Goal: Transaction & Acquisition: Book appointment/travel/reservation

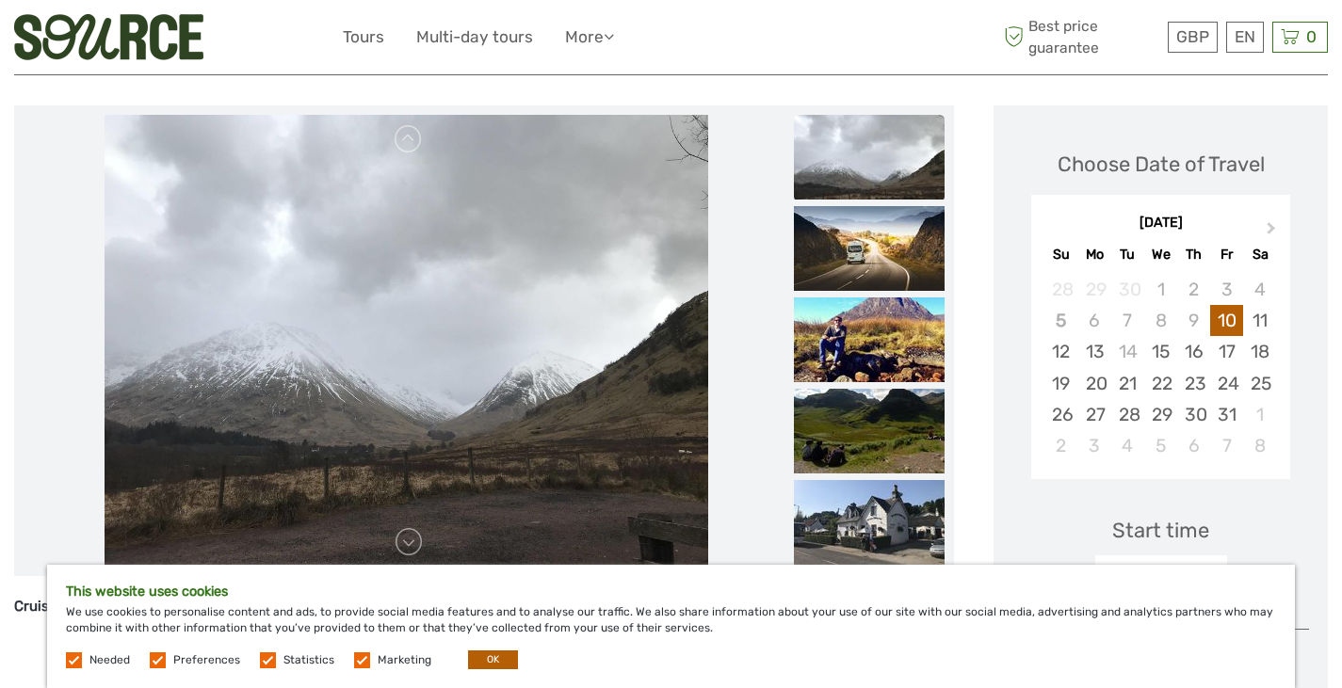
scroll to position [232, 0]
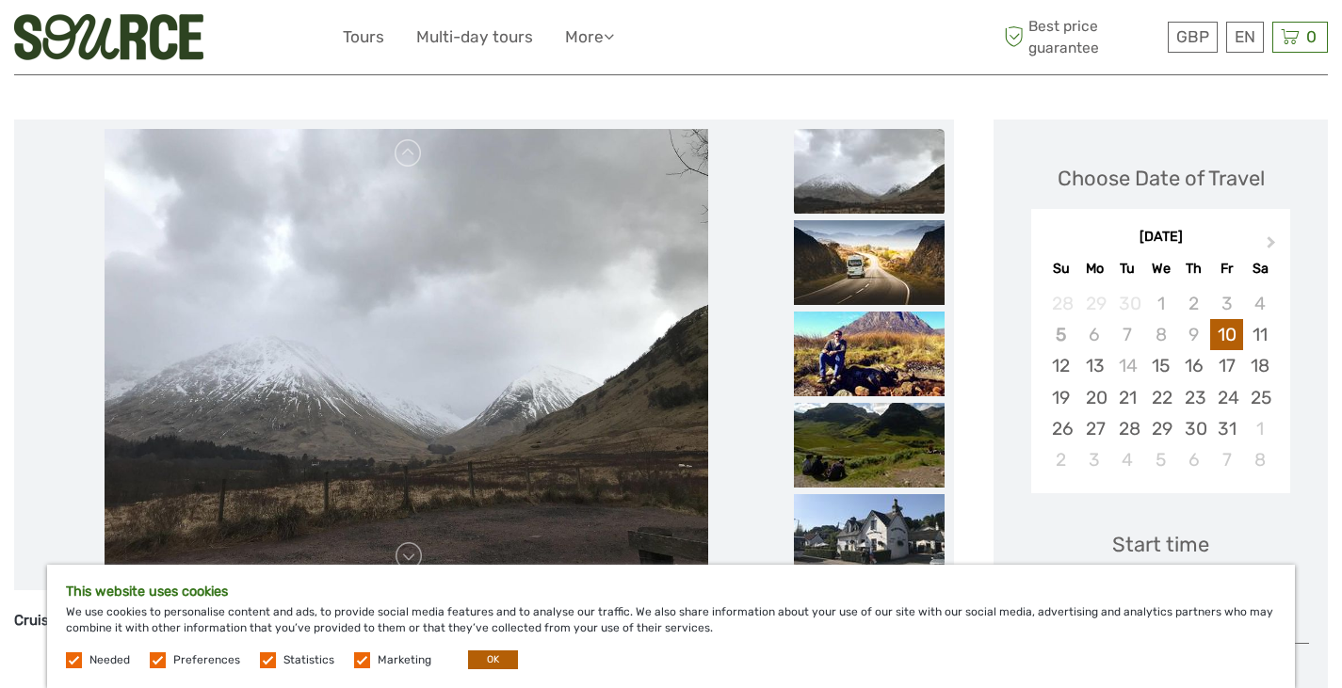
click at [669, 389] on img at bounding box center [406, 355] width 603 height 452
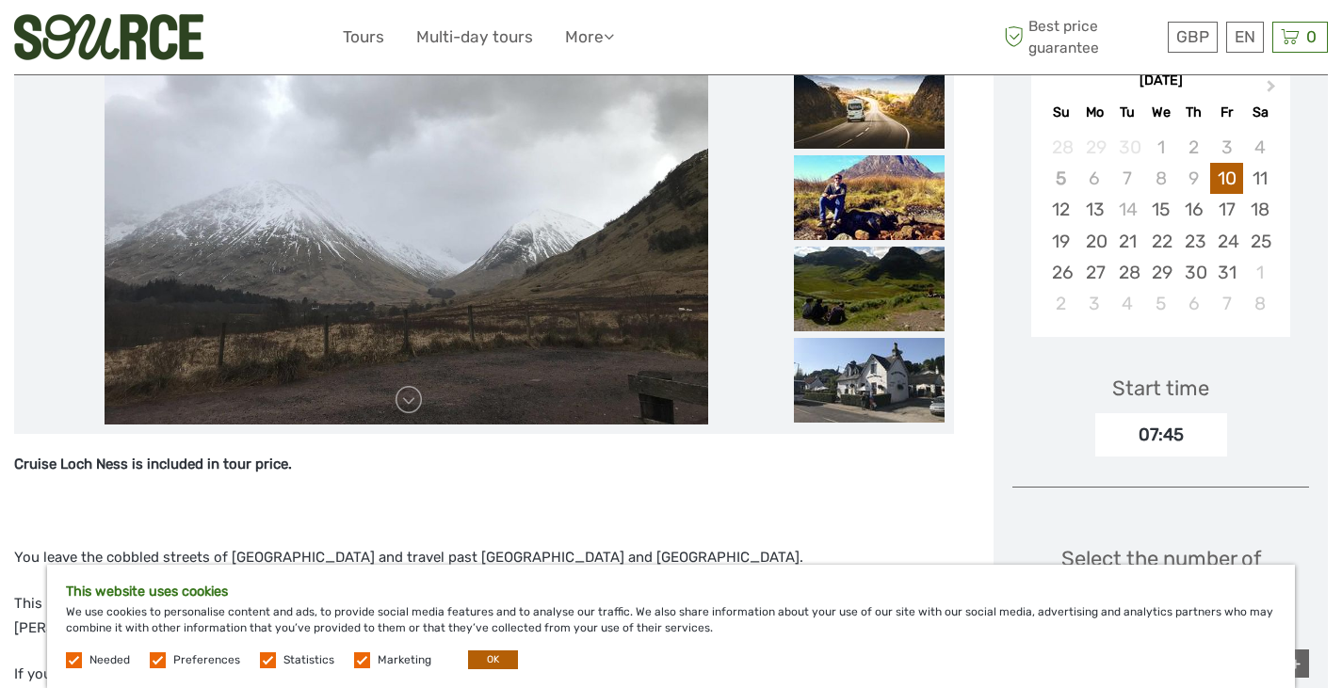
scroll to position [391, 0]
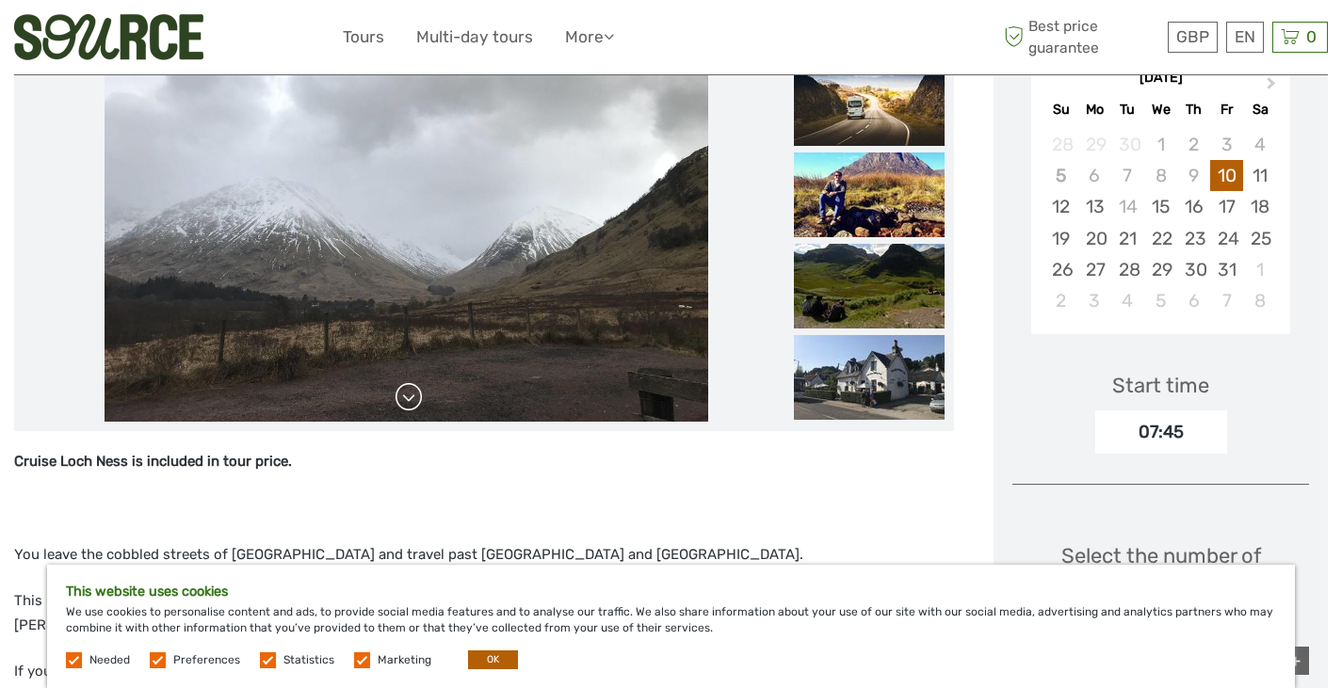
click at [404, 402] on link at bounding box center [409, 397] width 30 height 30
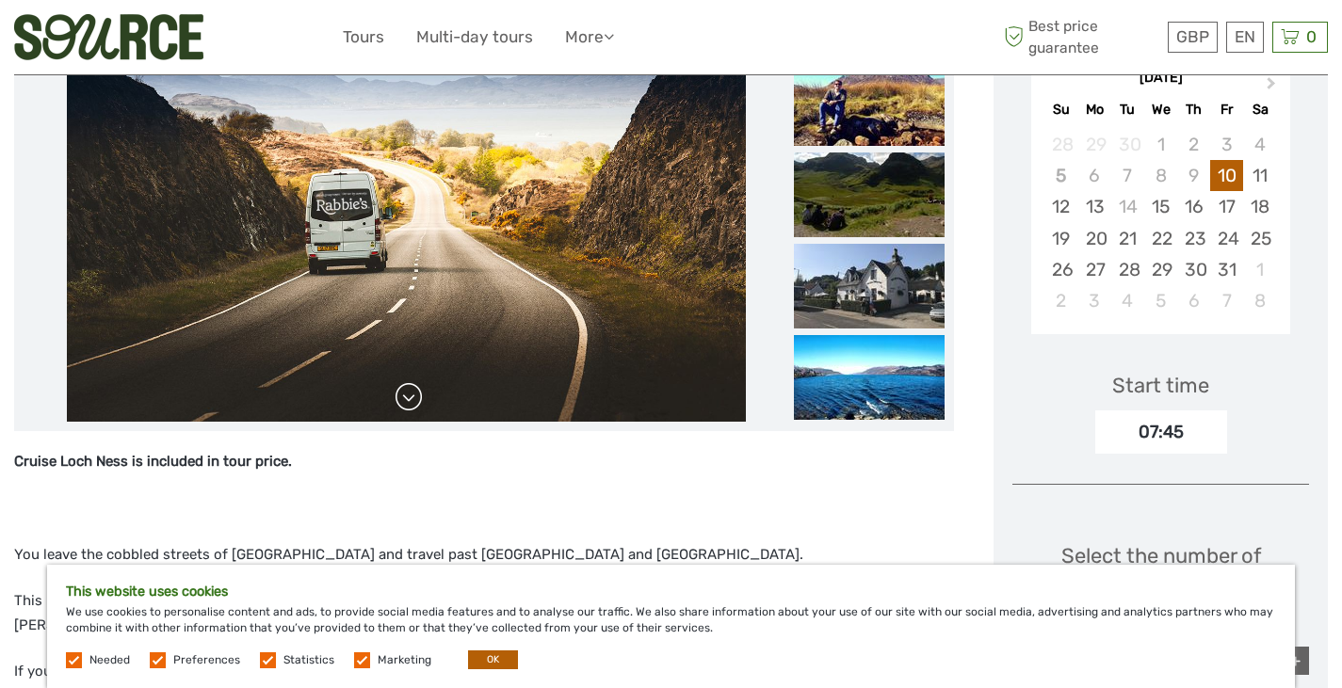
click at [404, 402] on link at bounding box center [409, 397] width 30 height 30
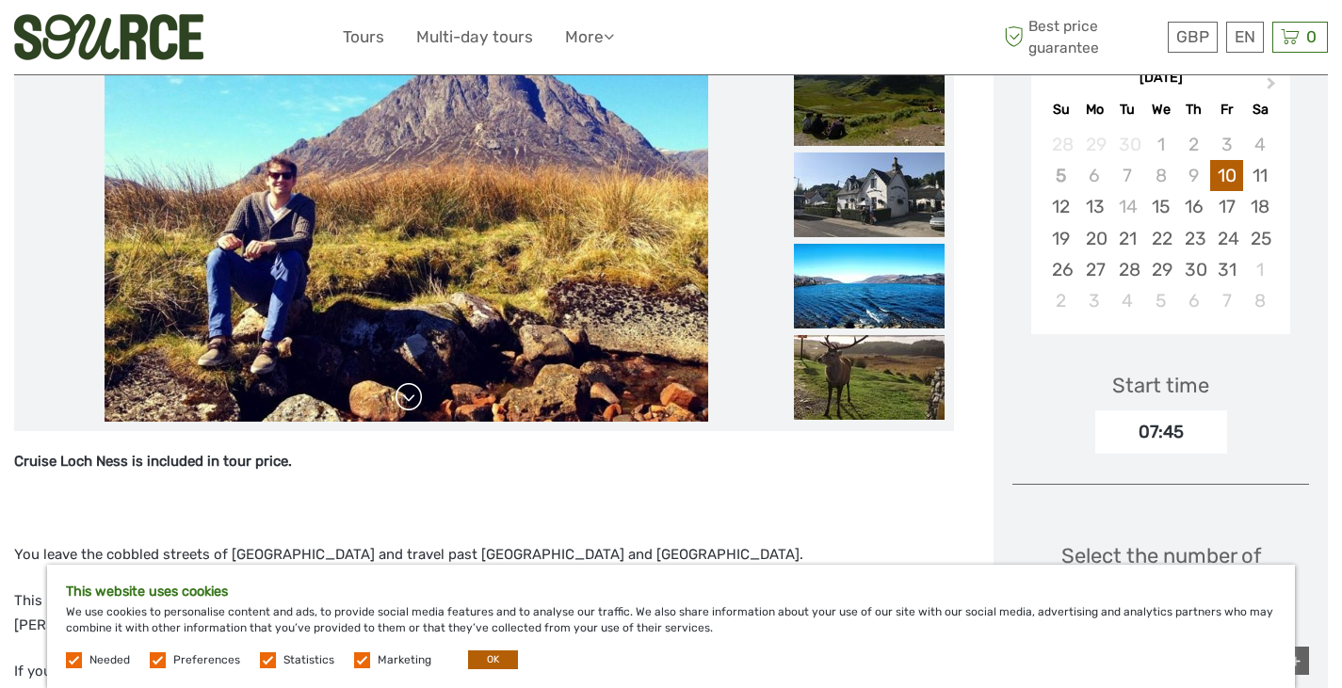
click at [404, 402] on link at bounding box center [409, 397] width 30 height 30
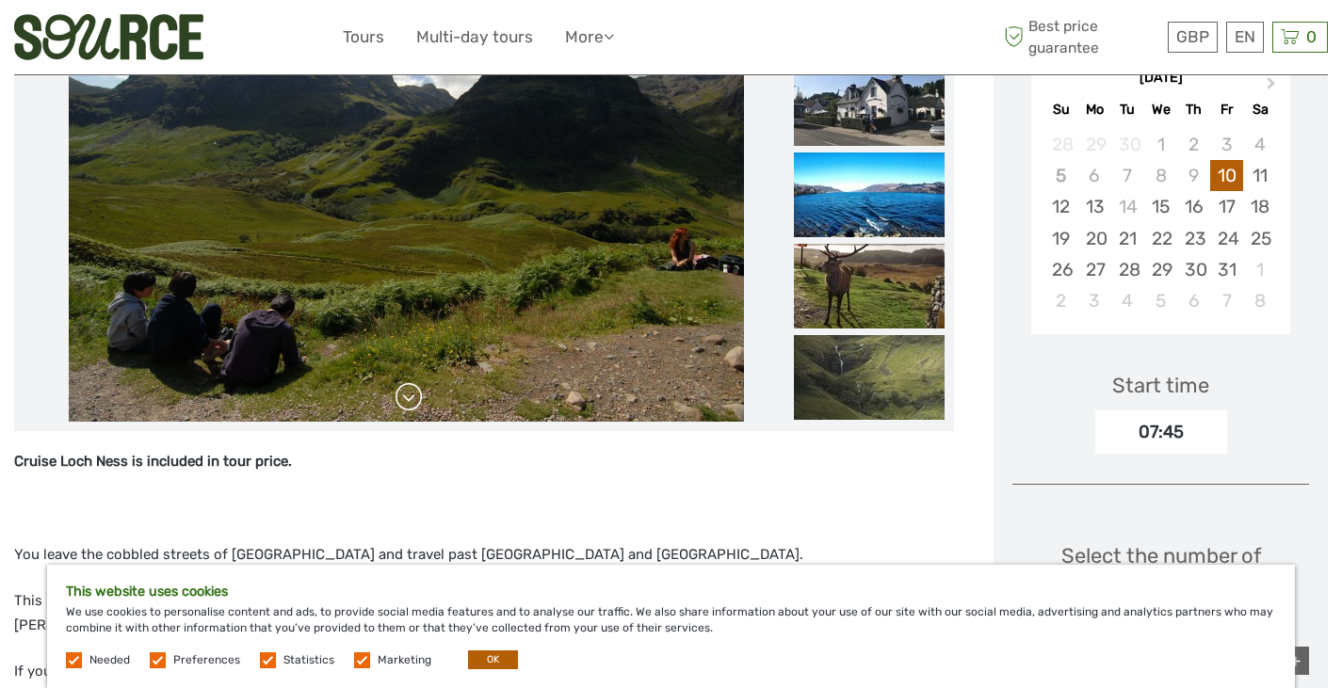
click at [404, 402] on link at bounding box center [409, 397] width 30 height 30
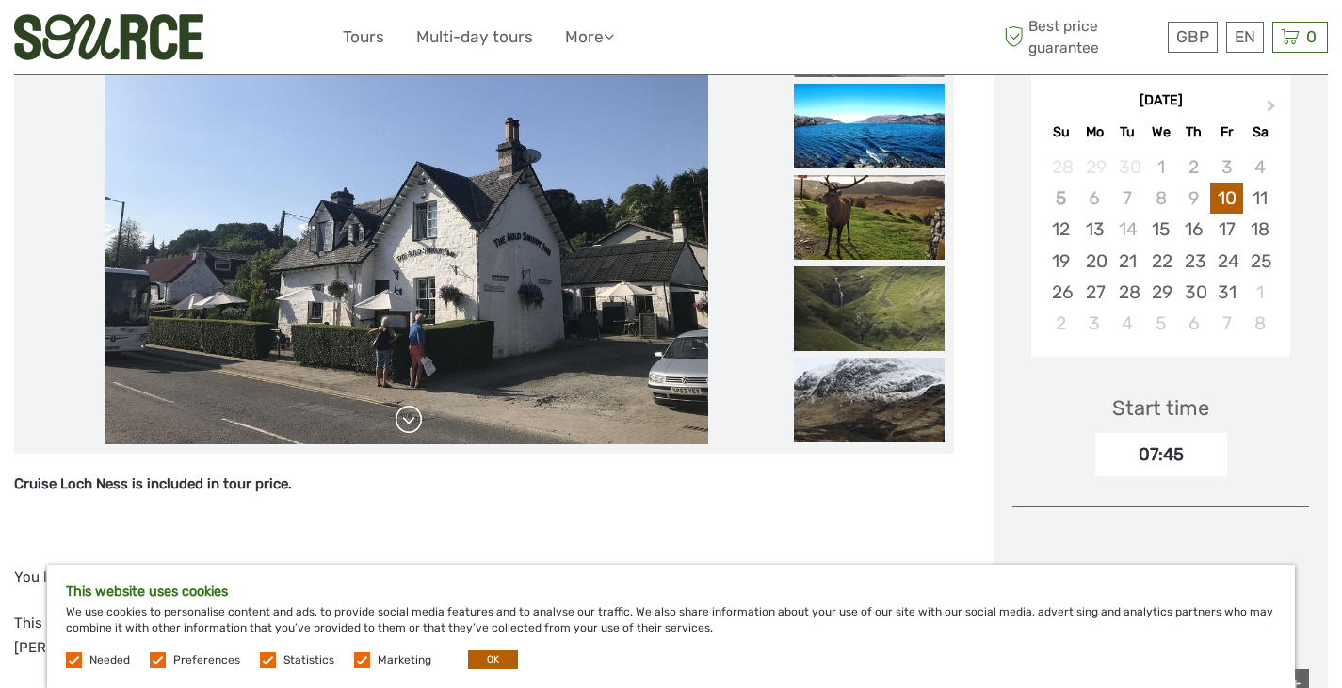
scroll to position [365, 0]
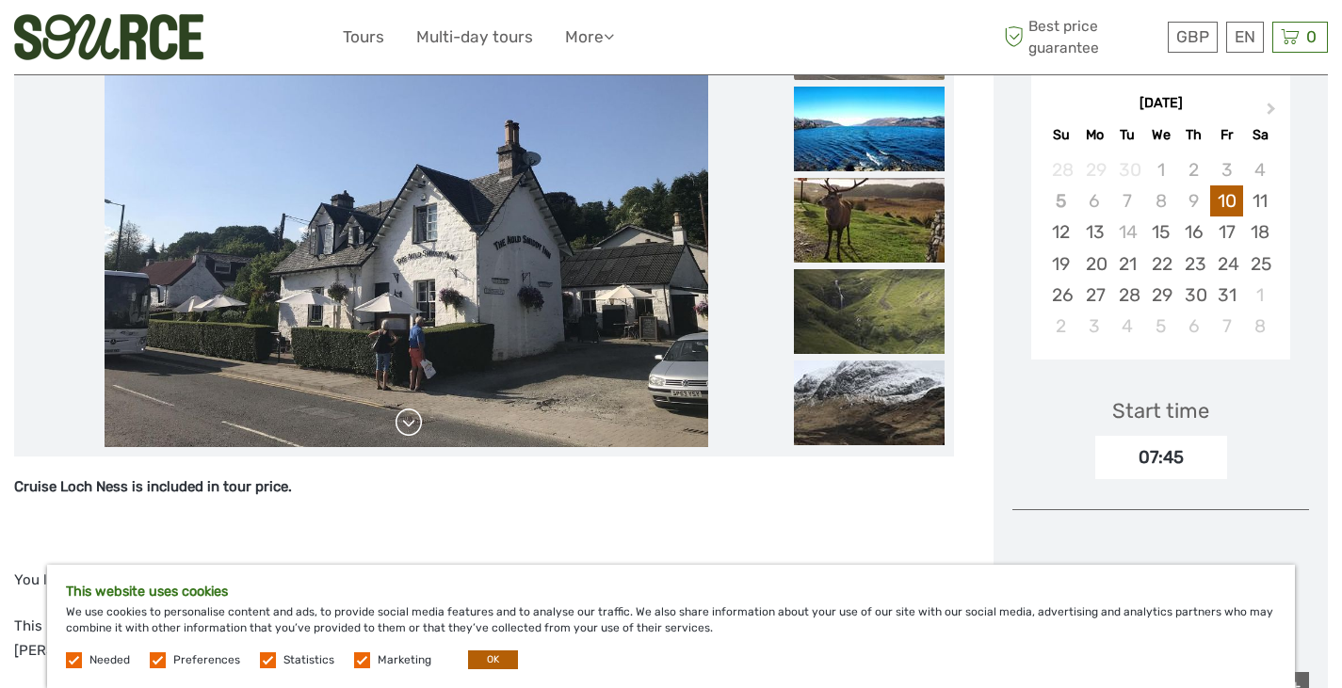
click at [409, 418] on link at bounding box center [409, 423] width 30 height 30
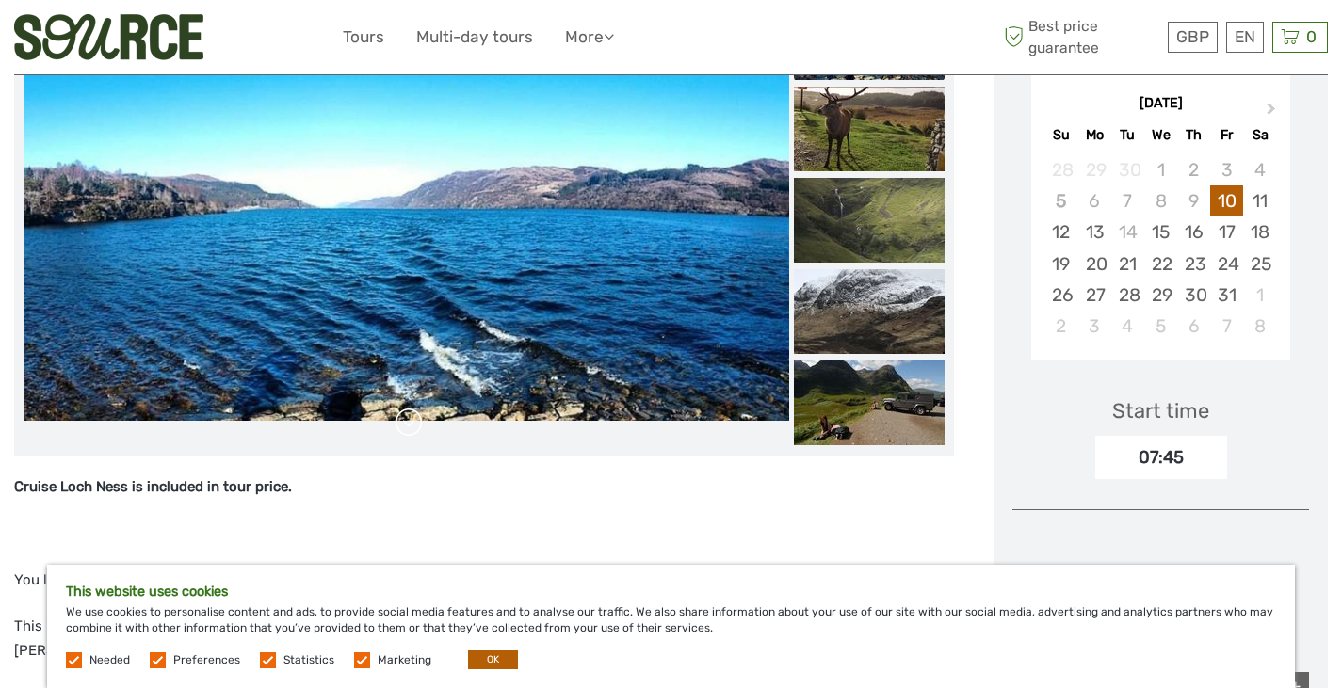
click at [409, 418] on link at bounding box center [409, 423] width 30 height 30
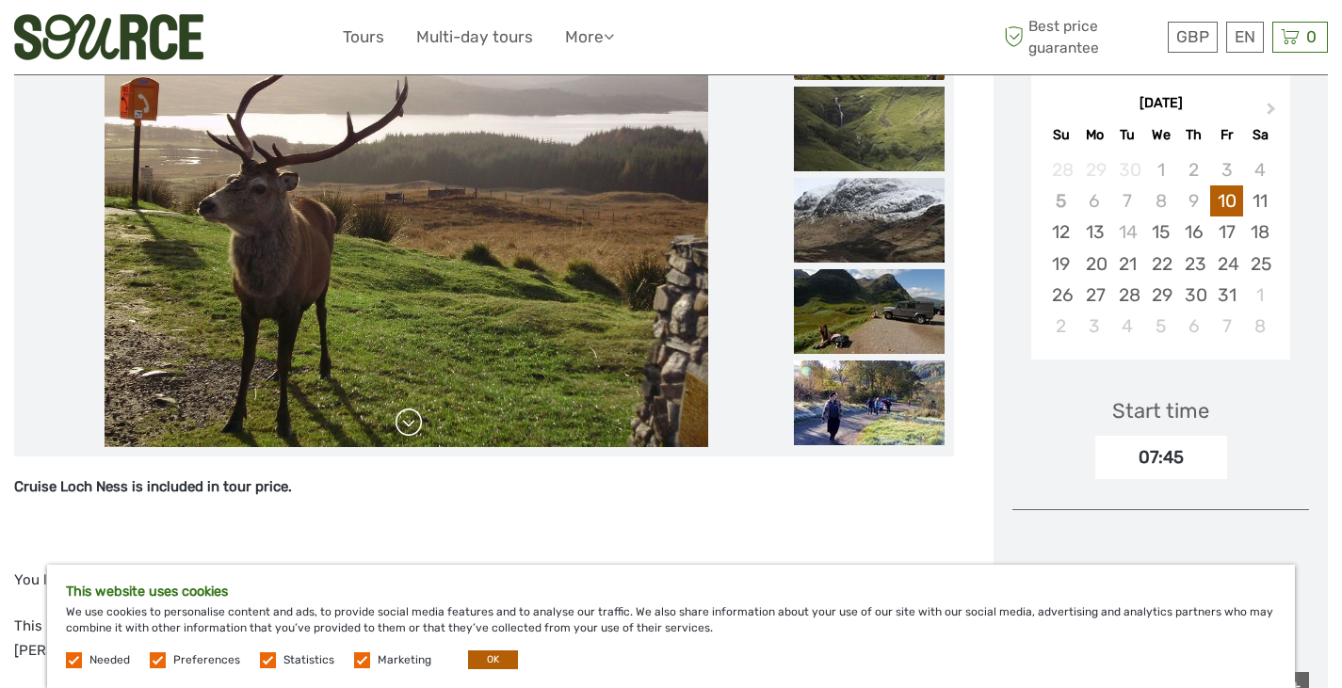
click at [409, 418] on link at bounding box center [409, 423] width 30 height 30
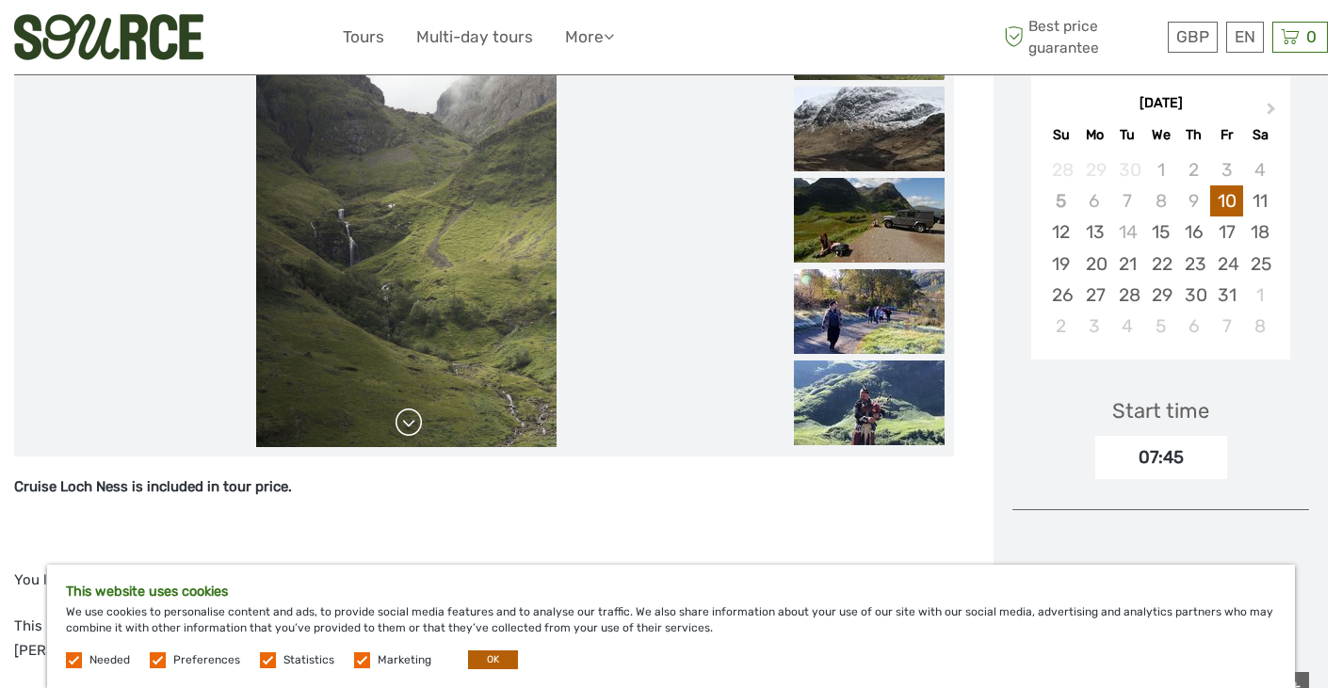
click at [409, 418] on link at bounding box center [409, 423] width 30 height 30
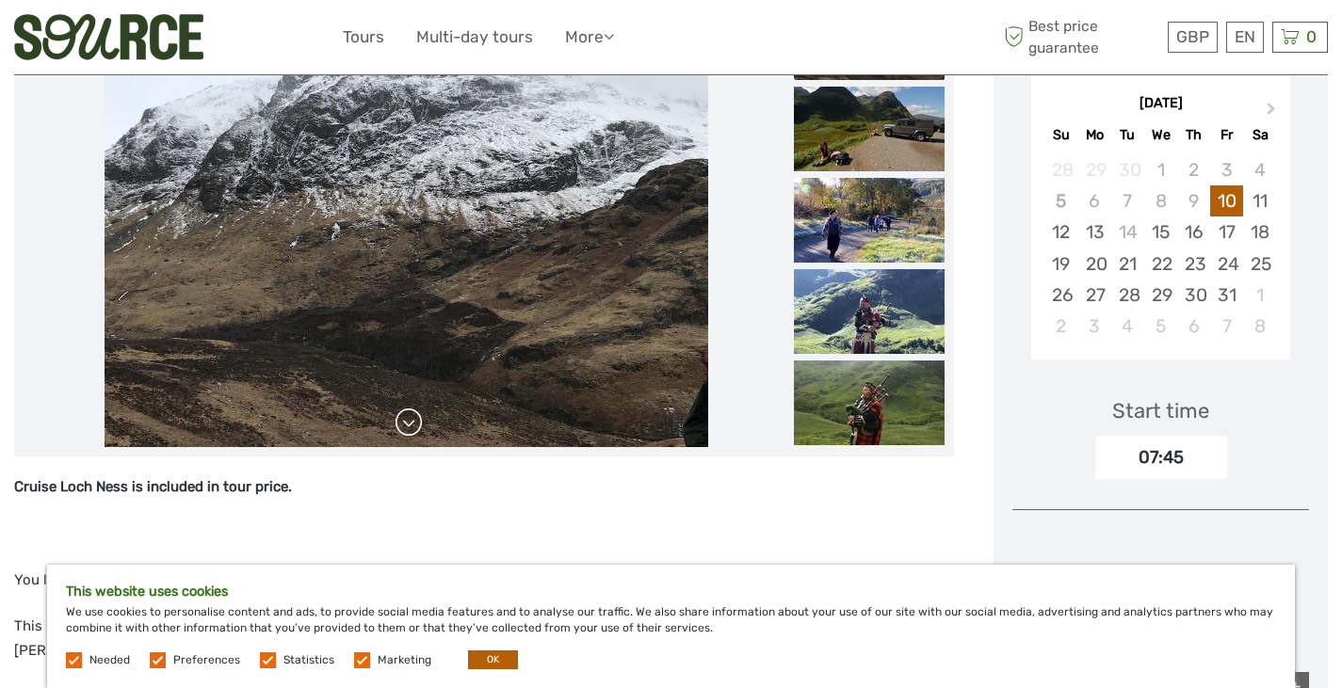
click at [409, 418] on link at bounding box center [409, 423] width 30 height 30
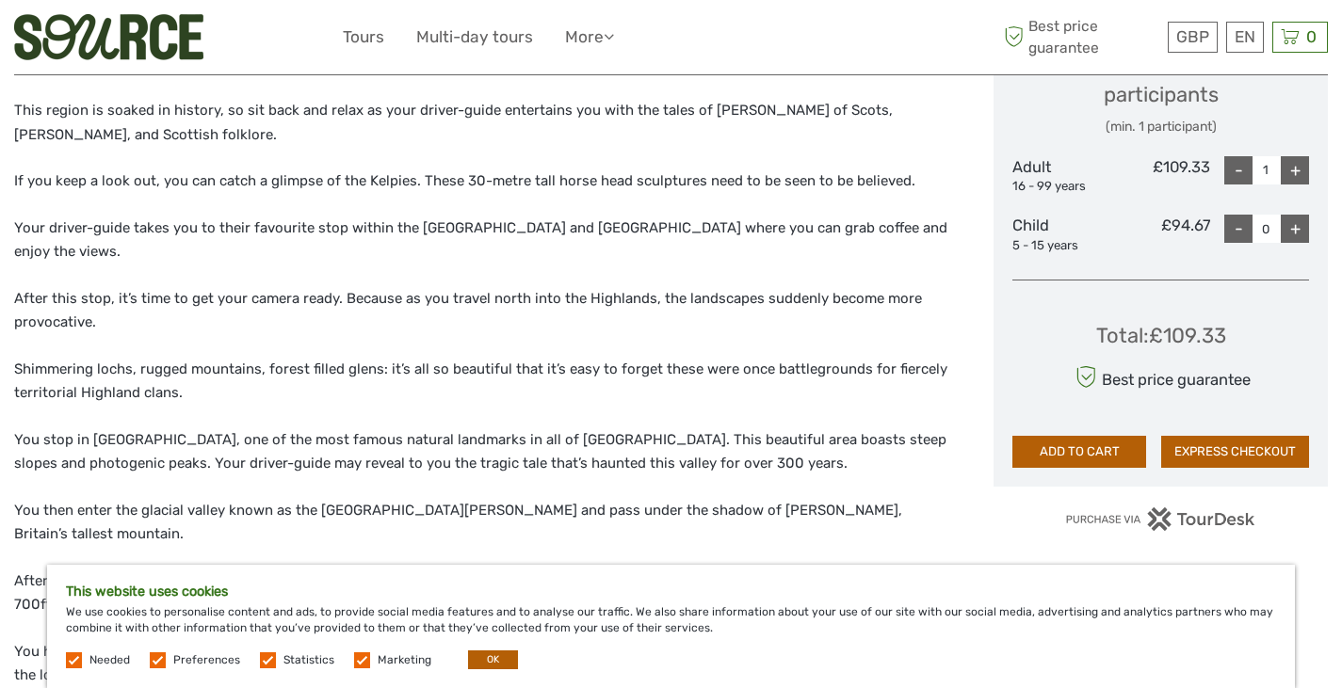
scroll to position [924, 0]
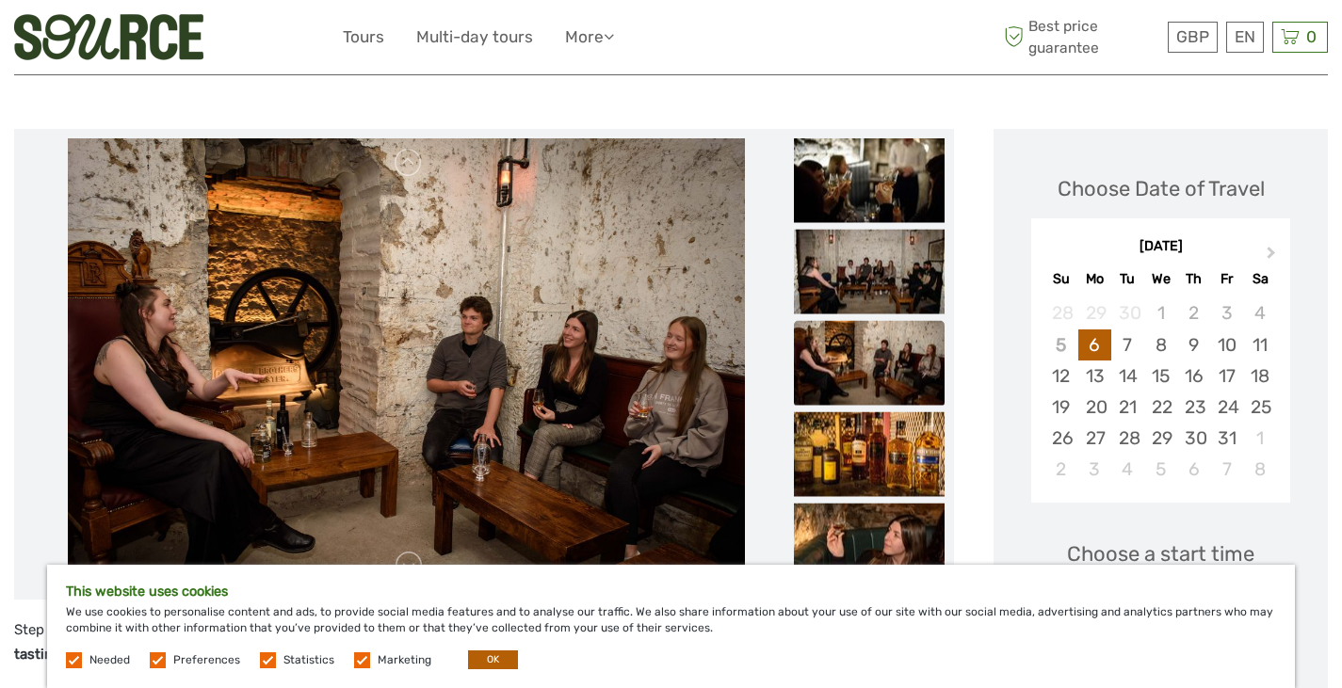
scroll to position [226, 0]
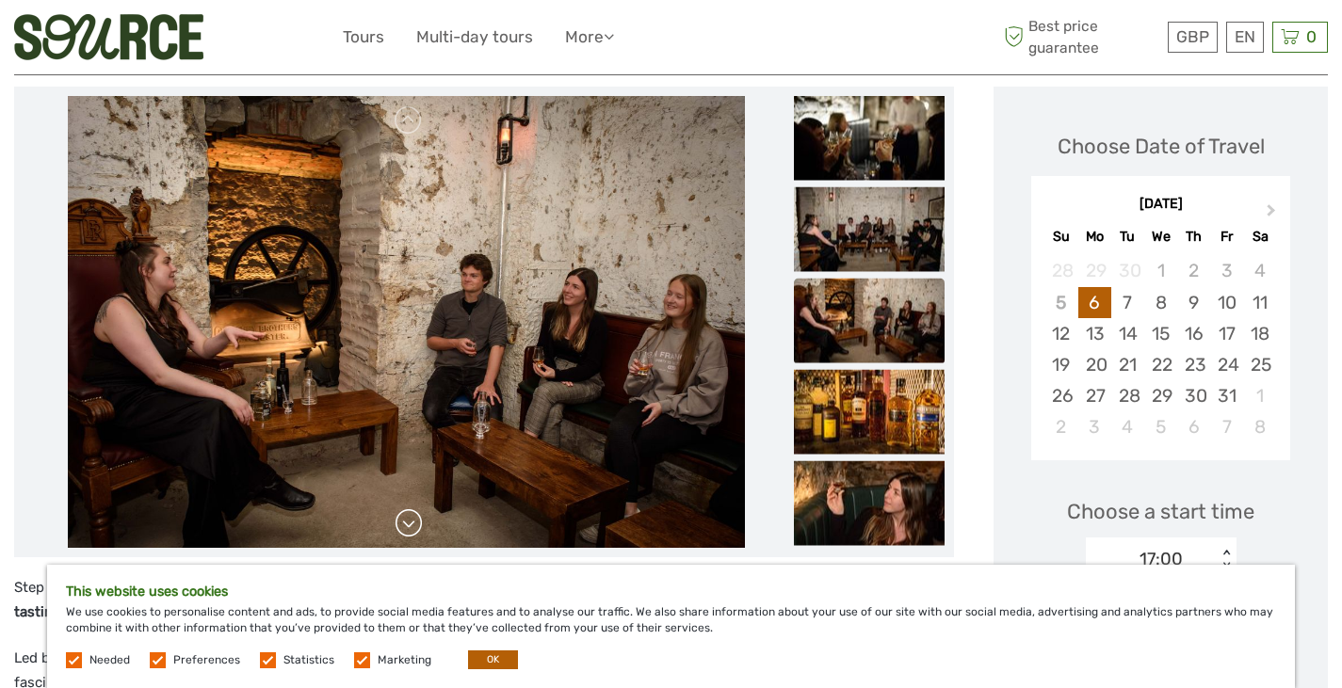
click at [413, 528] on link at bounding box center [409, 523] width 30 height 30
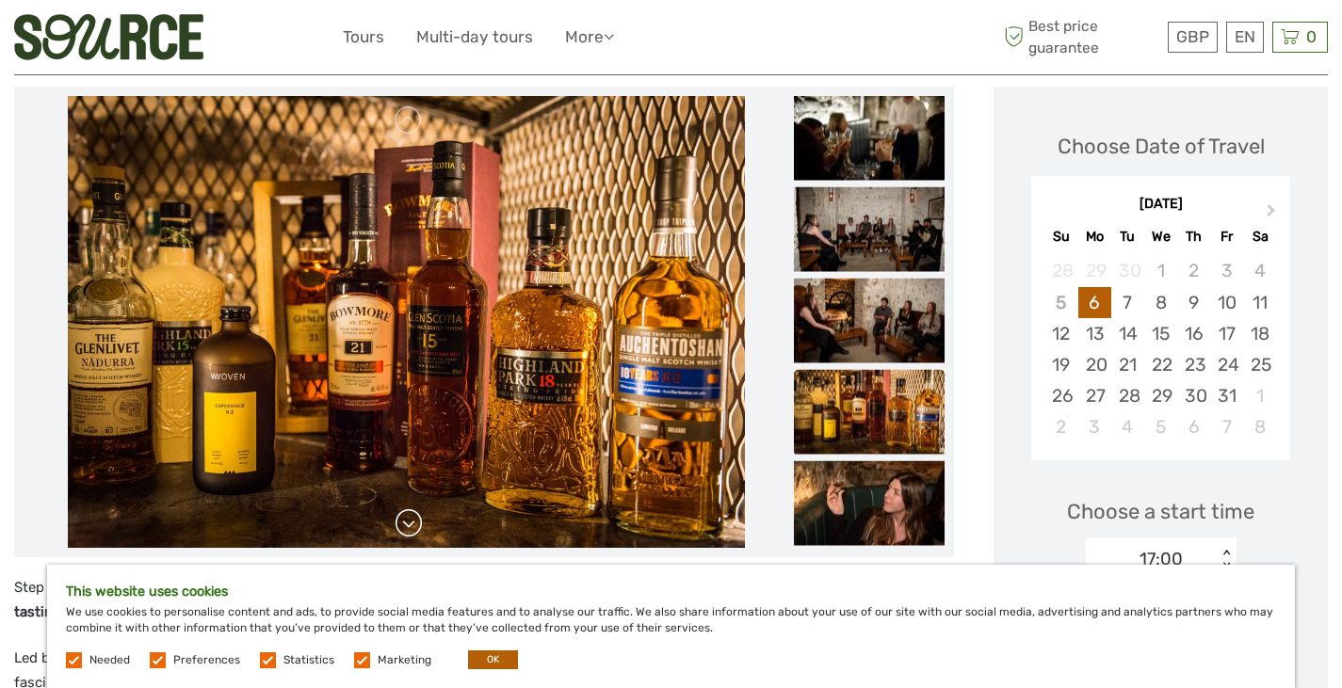
click at [413, 528] on link at bounding box center [409, 523] width 30 height 30
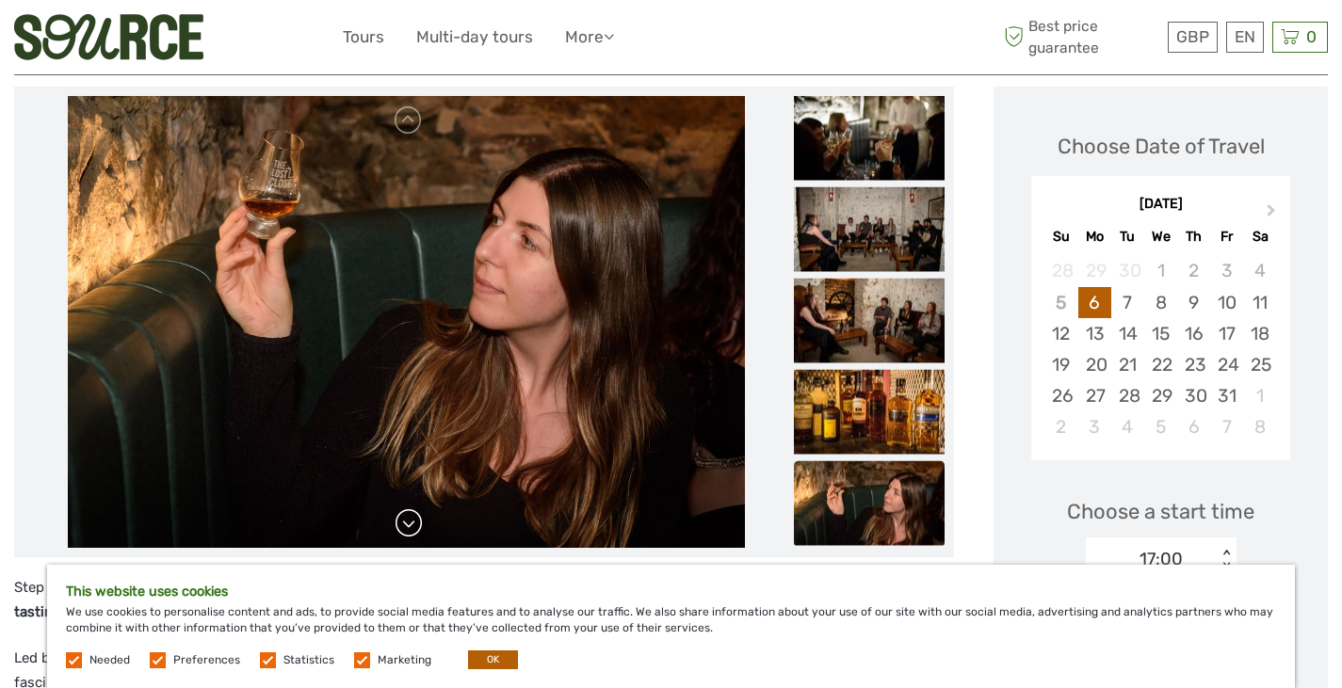
click at [413, 528] on link at bounding box center [409, 523] width 30 height 30
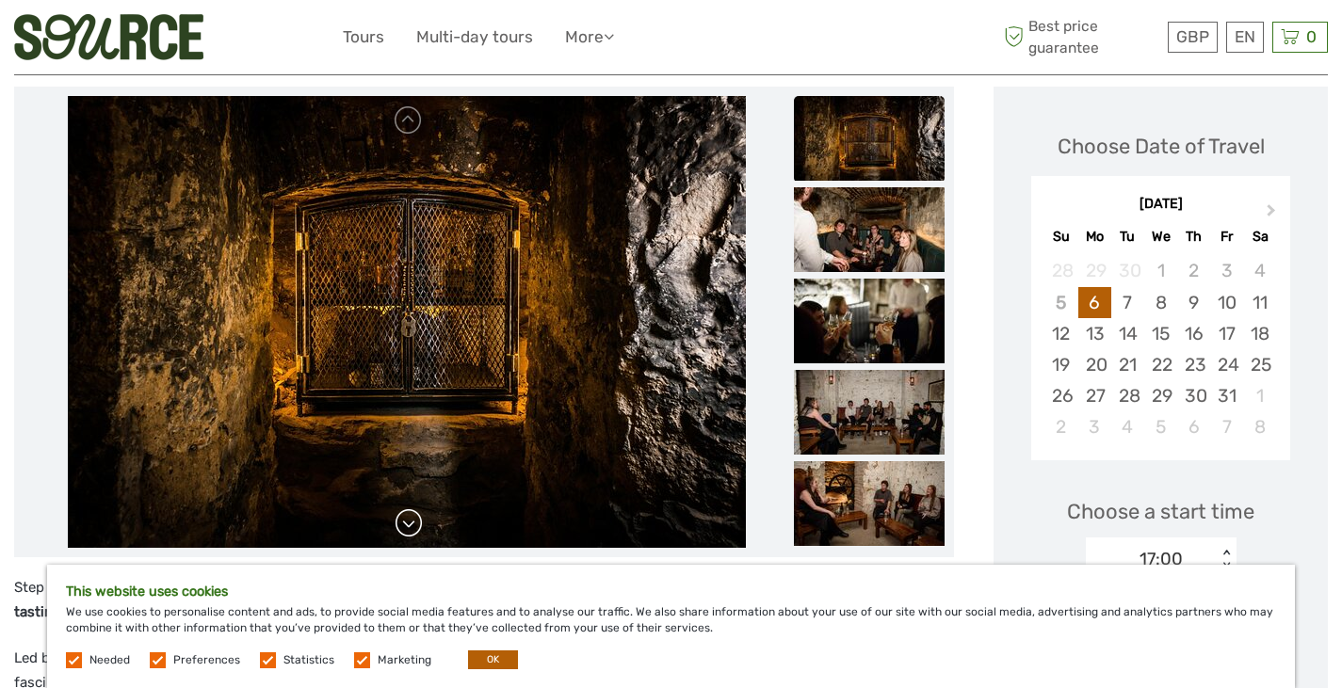
click at [413, 528] on link at bounding box center [409, 523] width 30 height 30
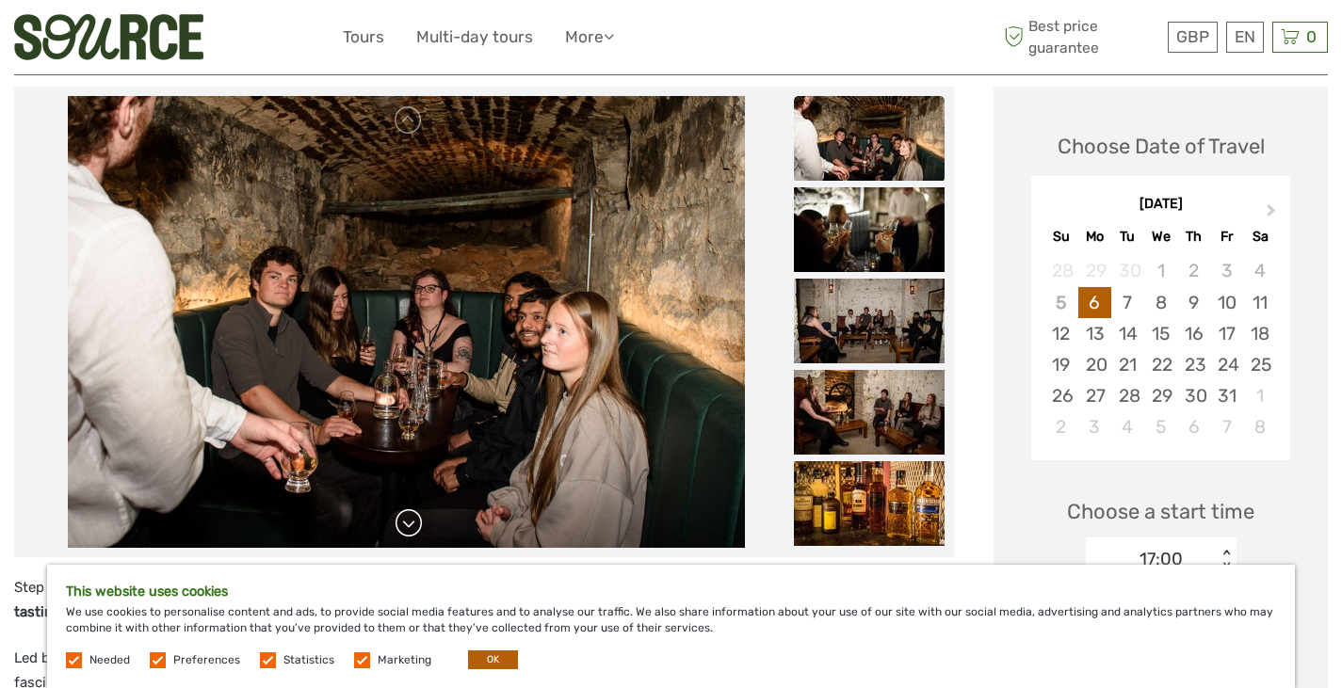
click at [413, 528] on link at bounding box center [409, 523] width 30 height 30
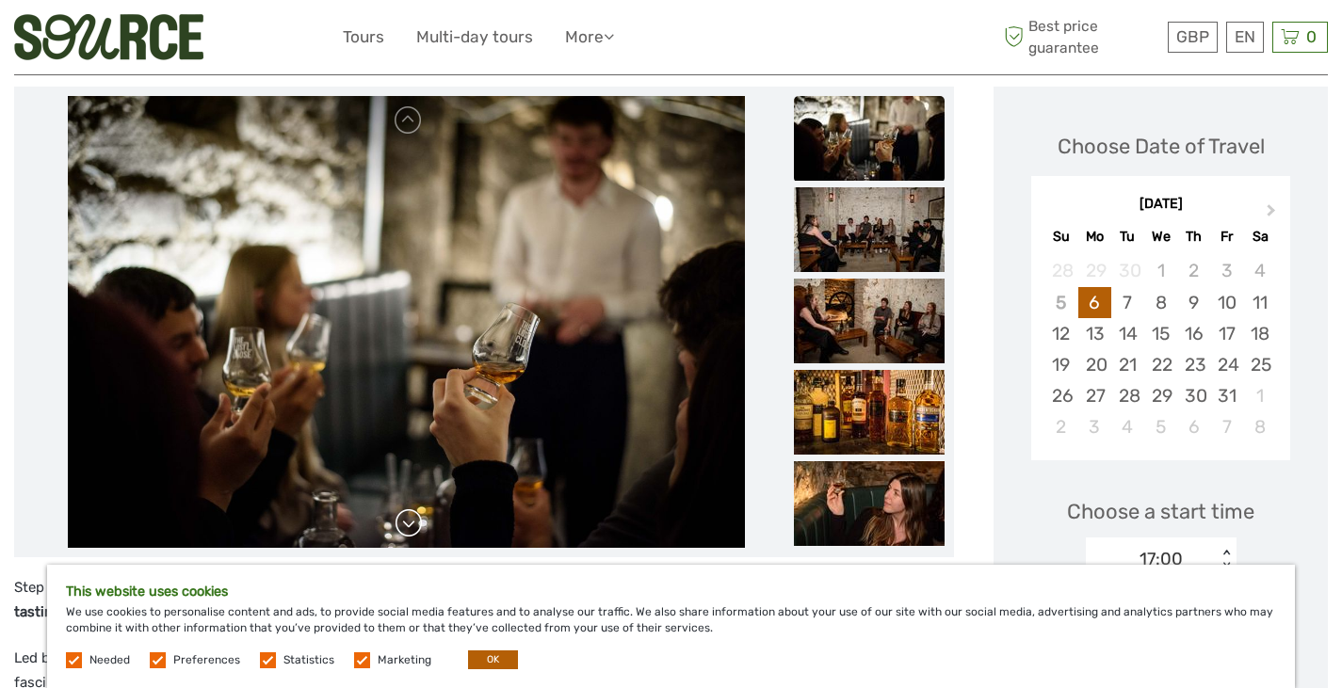
click at [413, 528] on link at bounding box center [409, 523] width 30 height 30
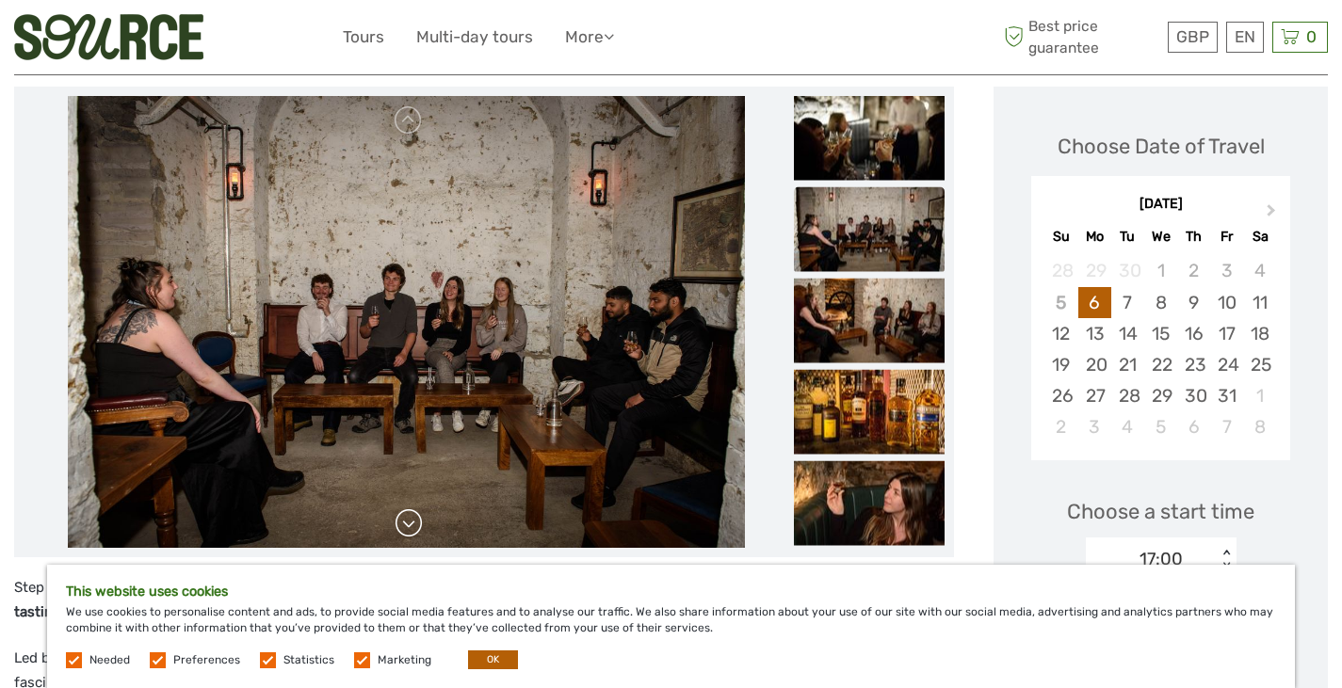
click at [413, 528] on link at bounding box center [409, 523] width 30 height 30
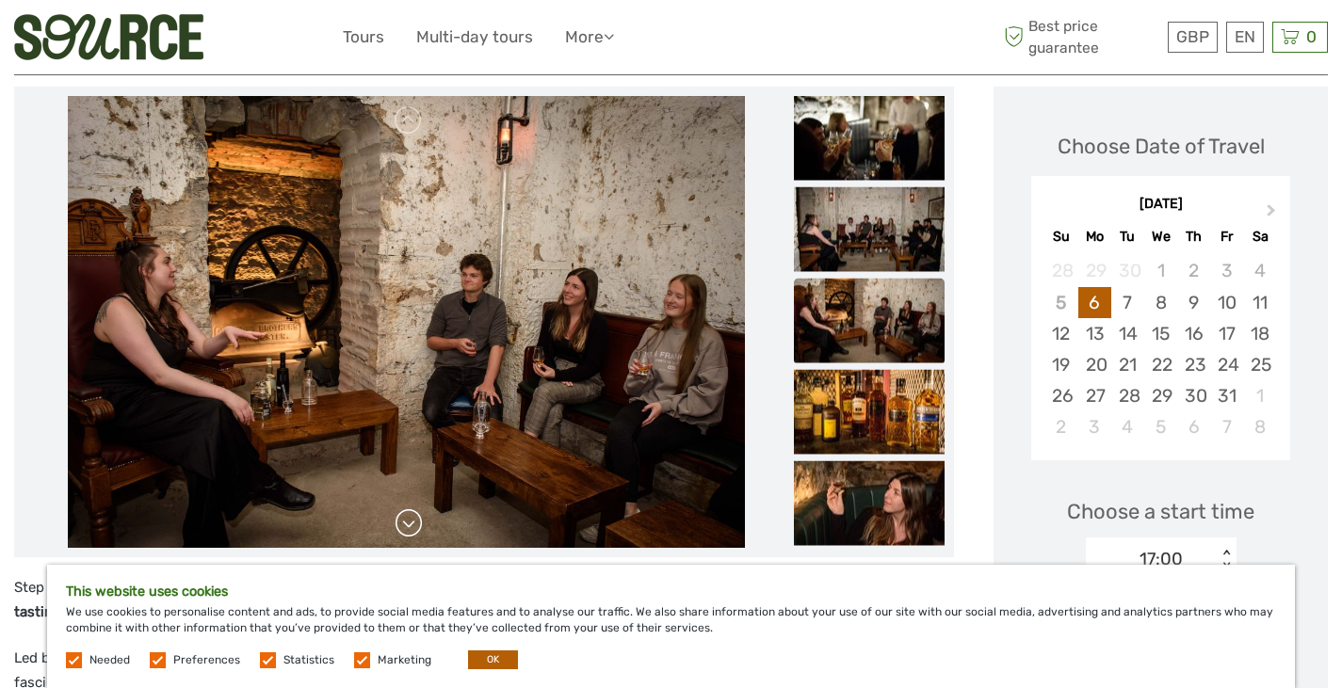
click at [413, 528] on link at bounding box center [409, 523] width 30 height 30
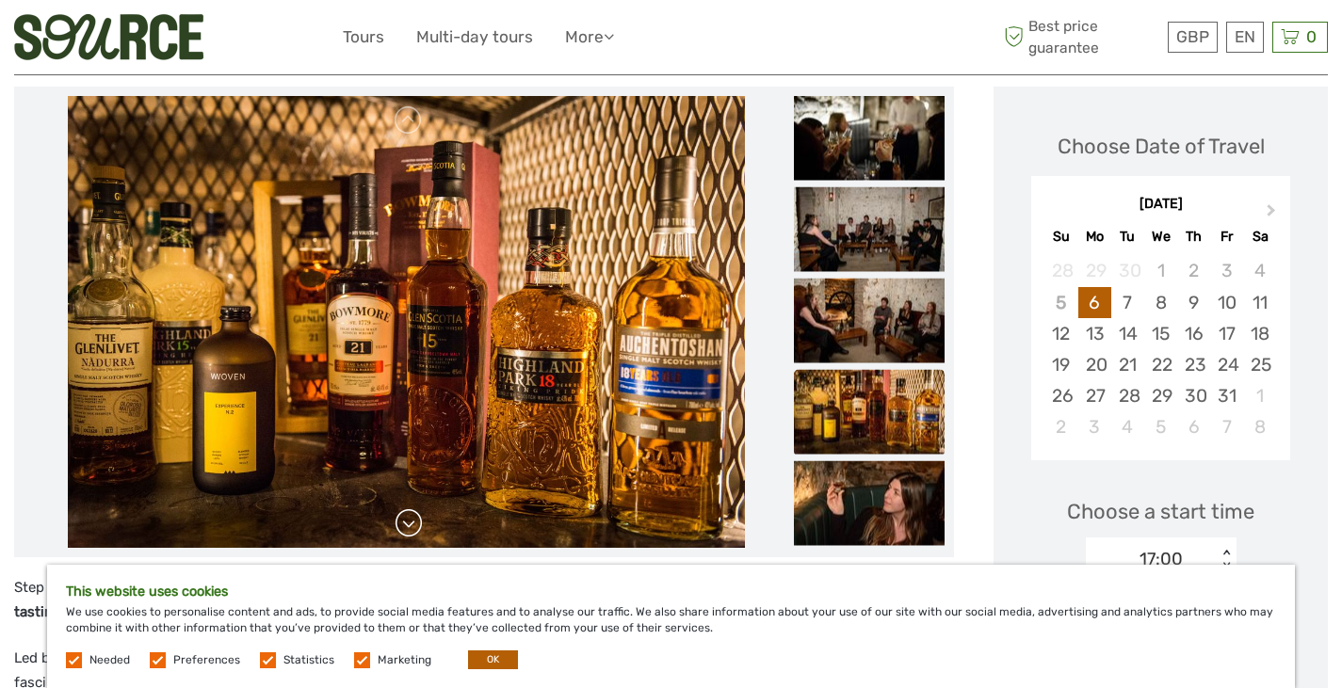
click at [413, 528] on link at bounding box center [409, 523] width 30 height 30
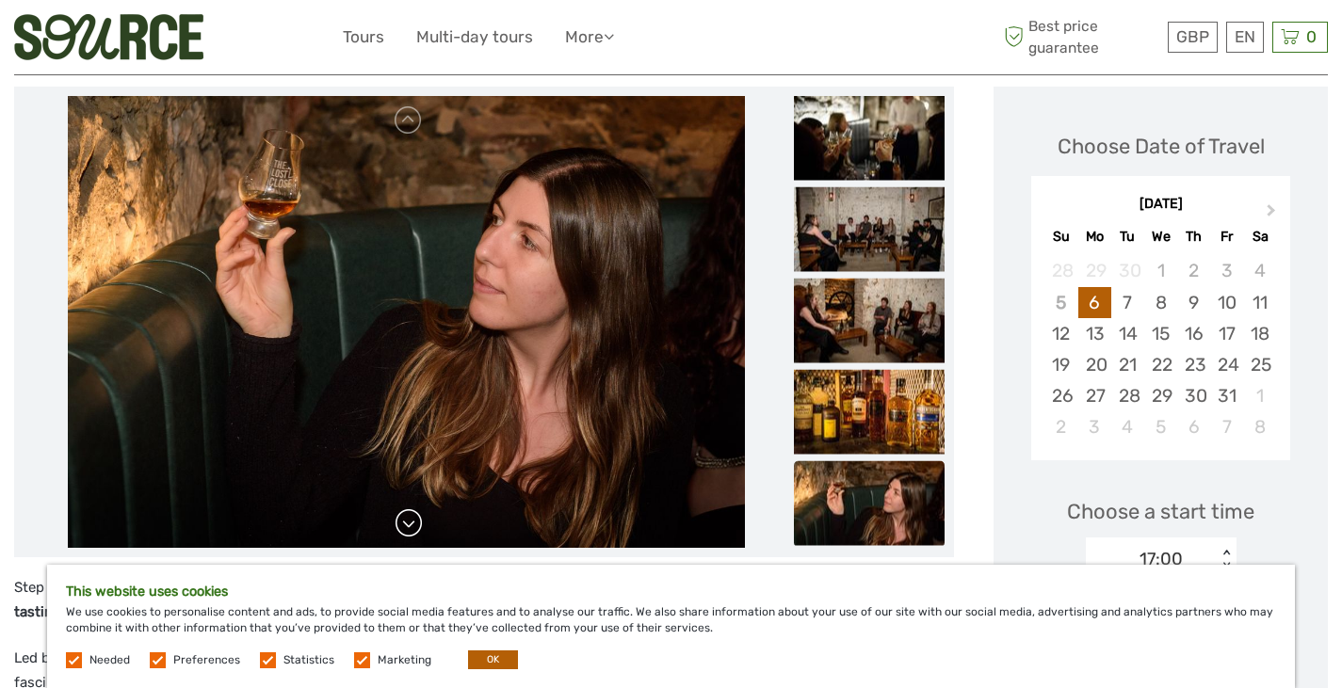
click at [413, 528] on link at bounding box center [409, 523] width 30 height 30
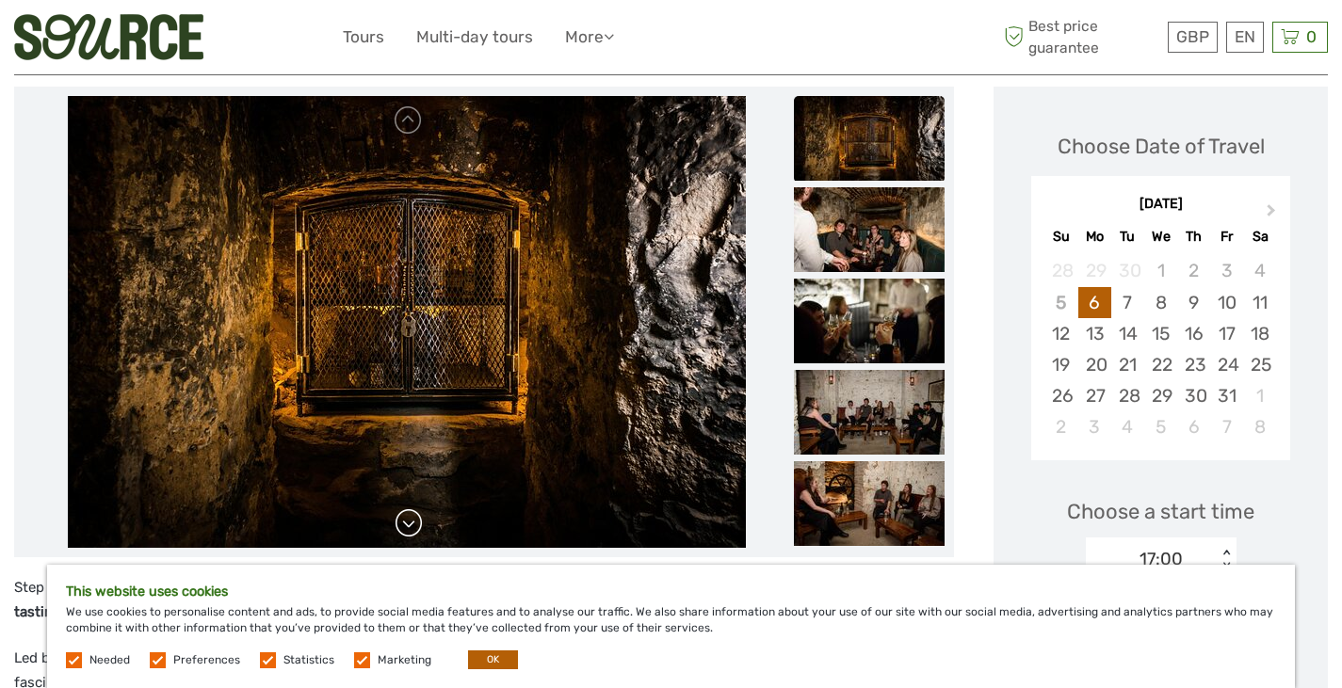
click at [413, 528] on link at bounding box center [409, 523] width 30 height 30
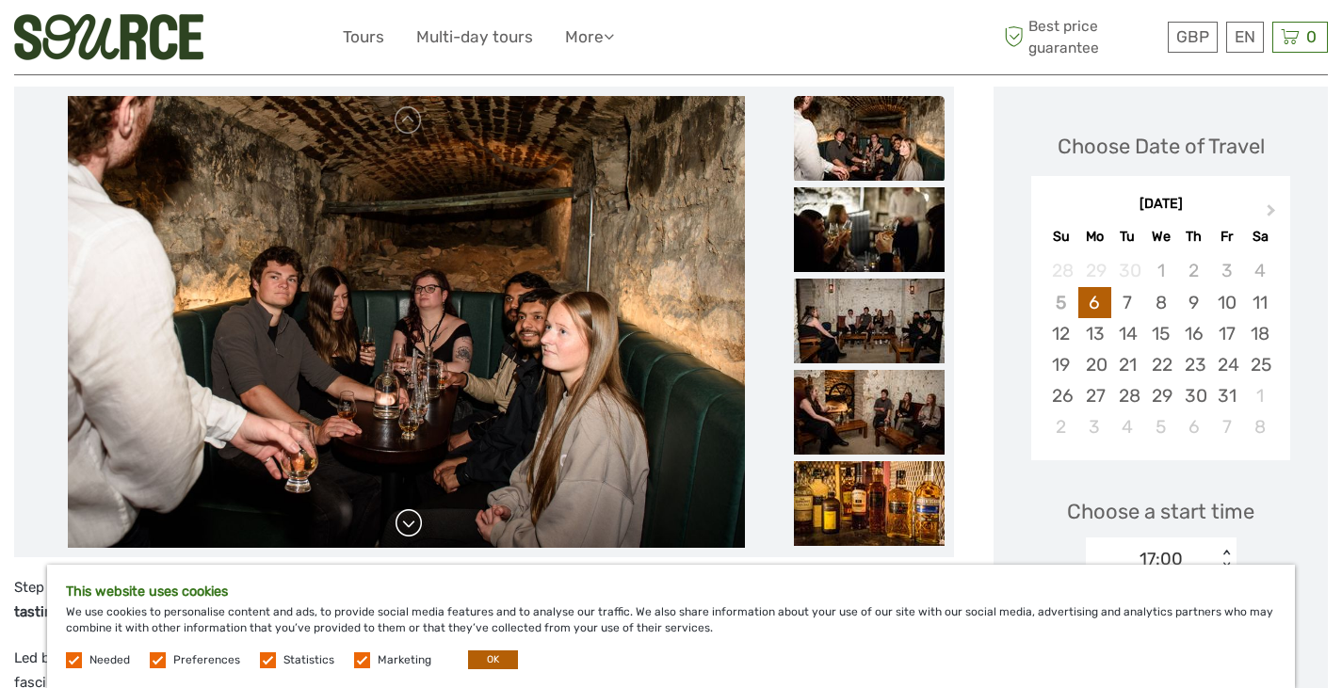
click at [413, 528] on link at bounding box center [409, 523] width 30 height 30
